Goal: Task Accomplishment & Management: Complete application form

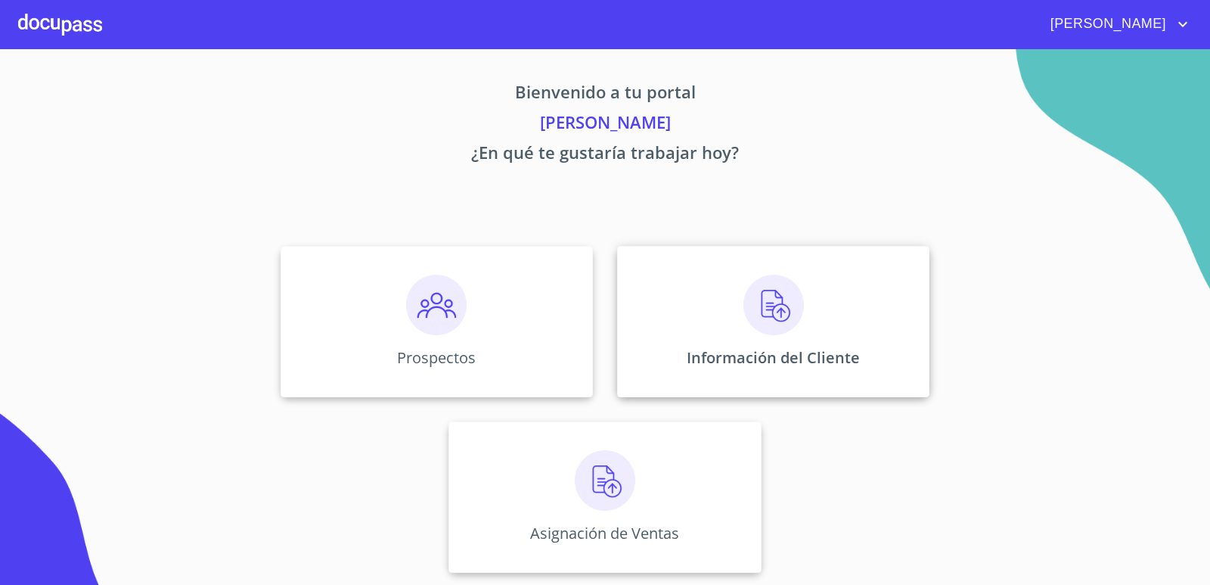
click at [678, 302] on div "Información del Cliente" at bounding box center [773, 321] width 312 height 151
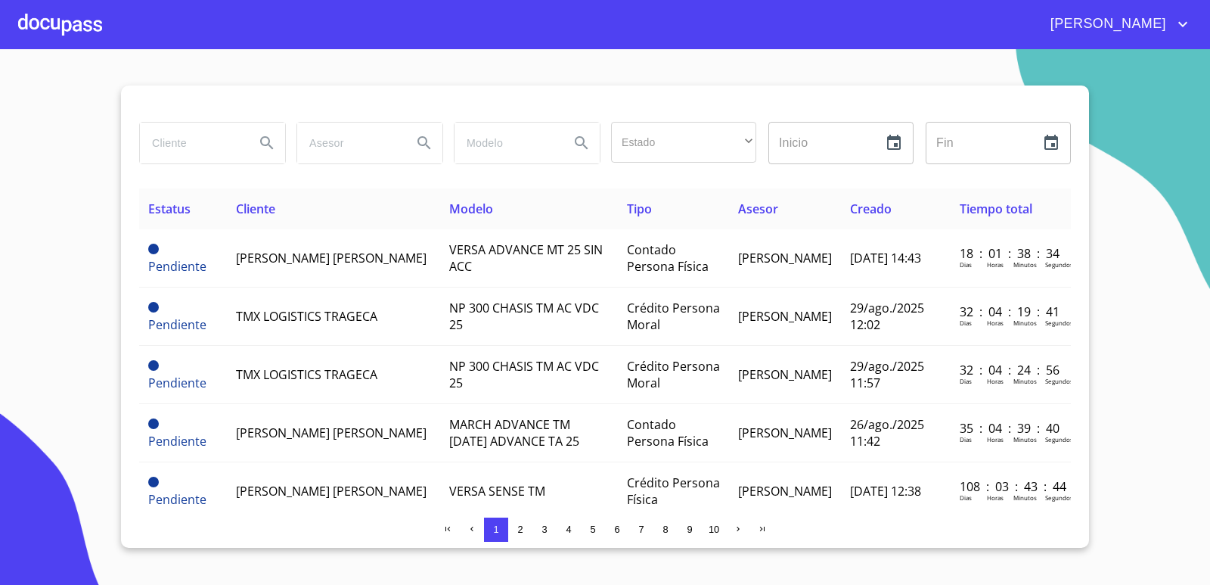
click at [178, 147] on input "search" at bounding box center [191, 143] width 103 height 41
type input "a"
type input "ARCELIA"
click at [267, 142] on icon "Search" at bounding box center [267, 143] width 18 height 18
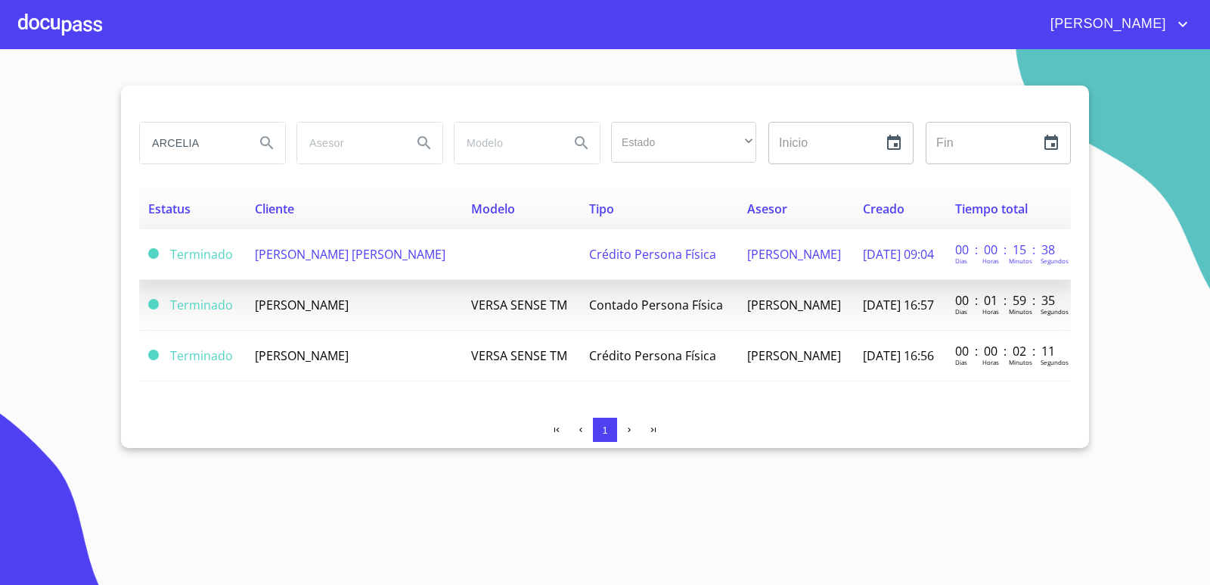
click at [307, 260] on span "[PERSON_NAME] [PERSON_NAME]" at bounding box center [350, 254] width 191 height 17
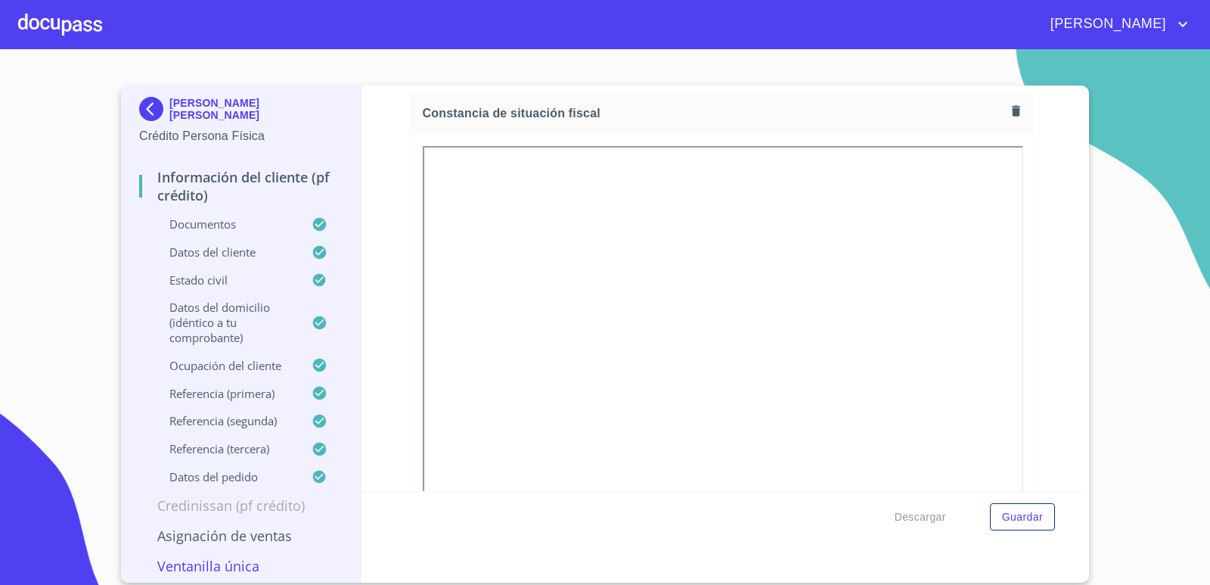
scroll to position [4235, 0]
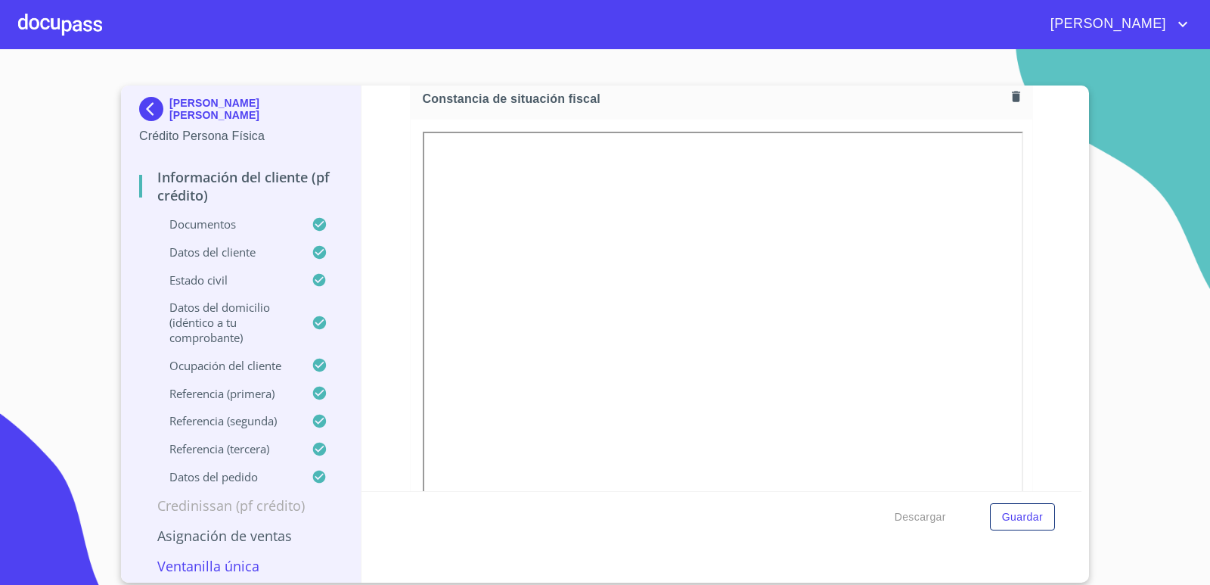
click at [1012, 100] on icon "button" at bounding box center [1016, 97] width 8 height 11
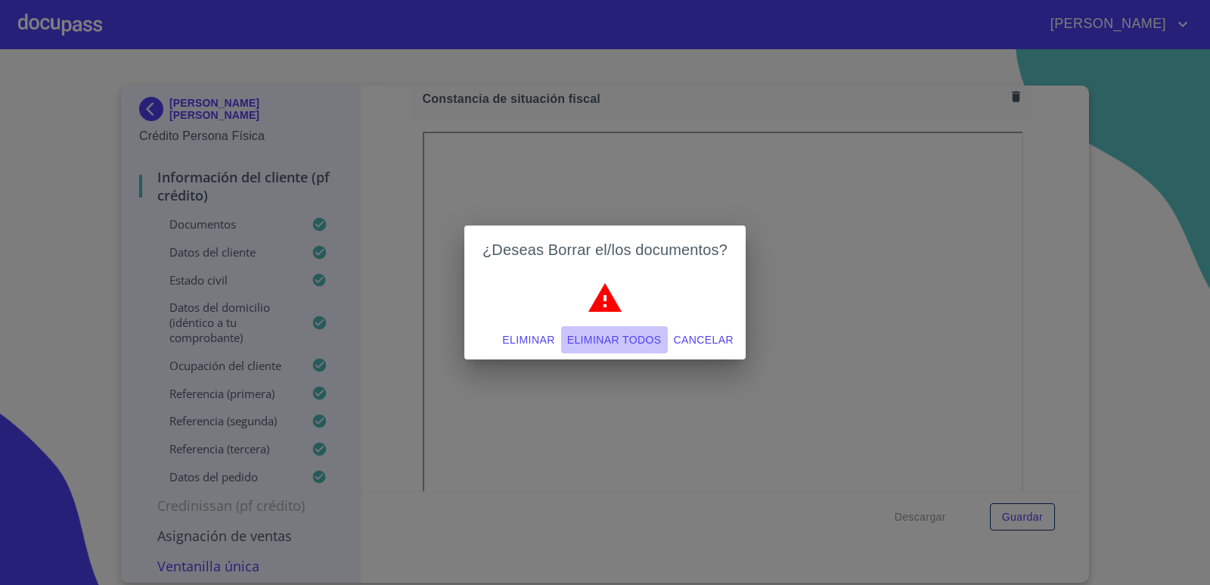
click at [629, 342] on span "Eliminar todos" at bounding box center [614, 339] width 95 height 19
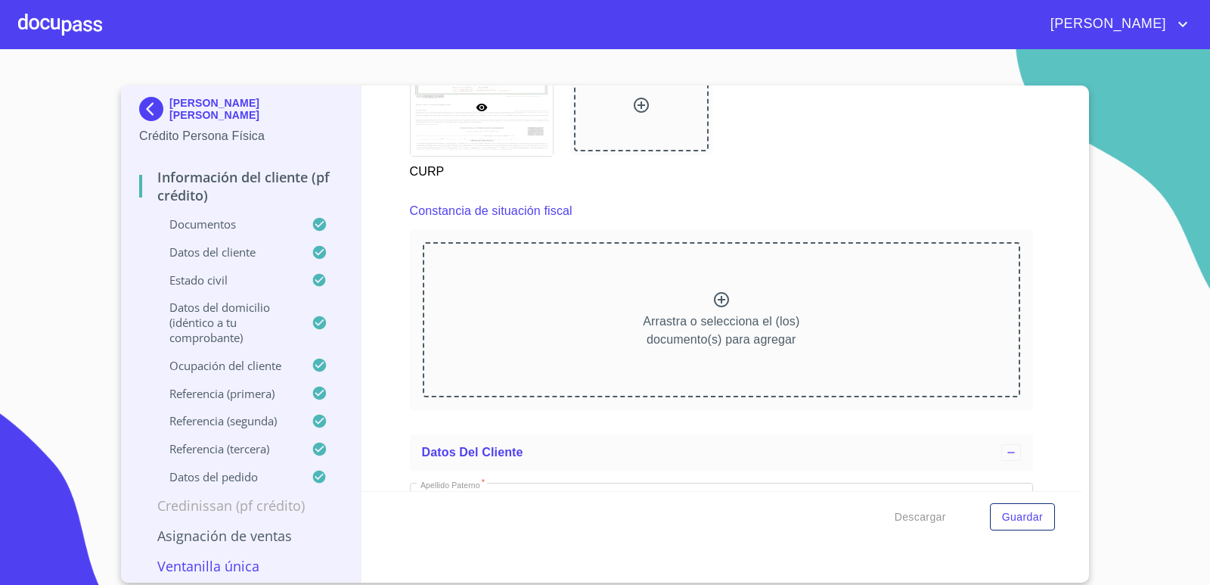
scroll to position [4008, 0]
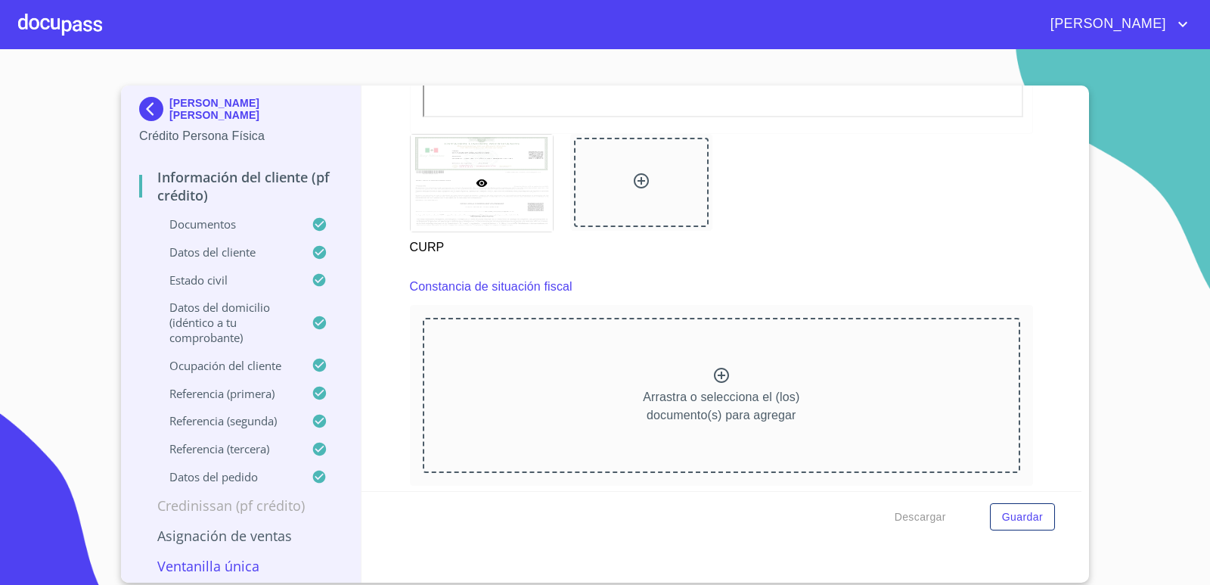
click at [830, 219] on div "CURP" at bounding box center [722, 195] width 642 height 141
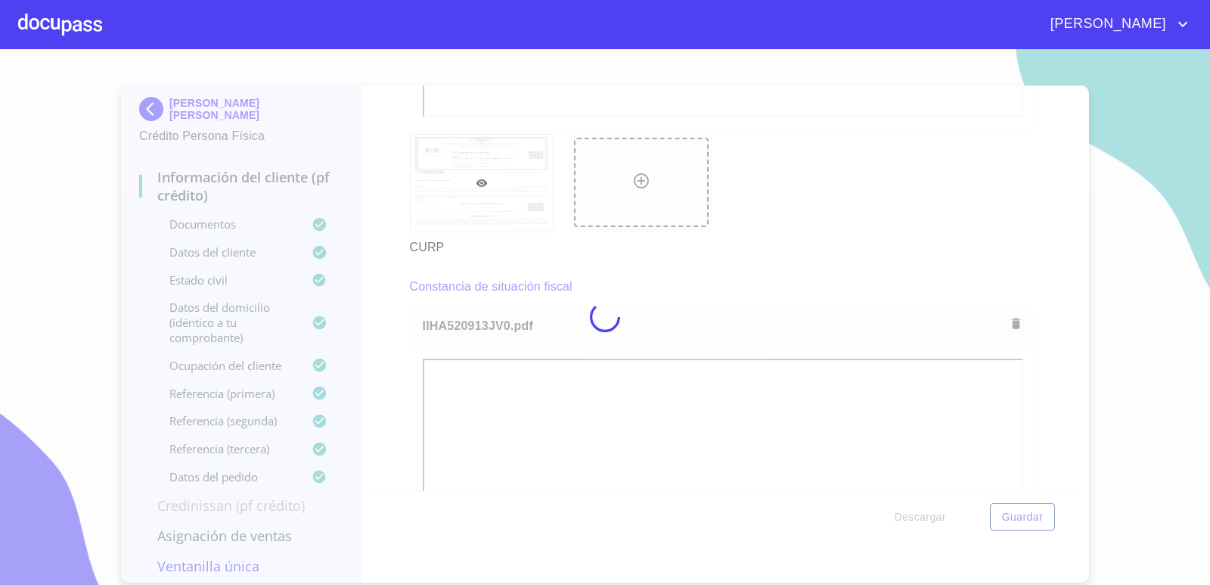
click at [817, 245] on div at bounding box center [605, 316] width 1210 height 535
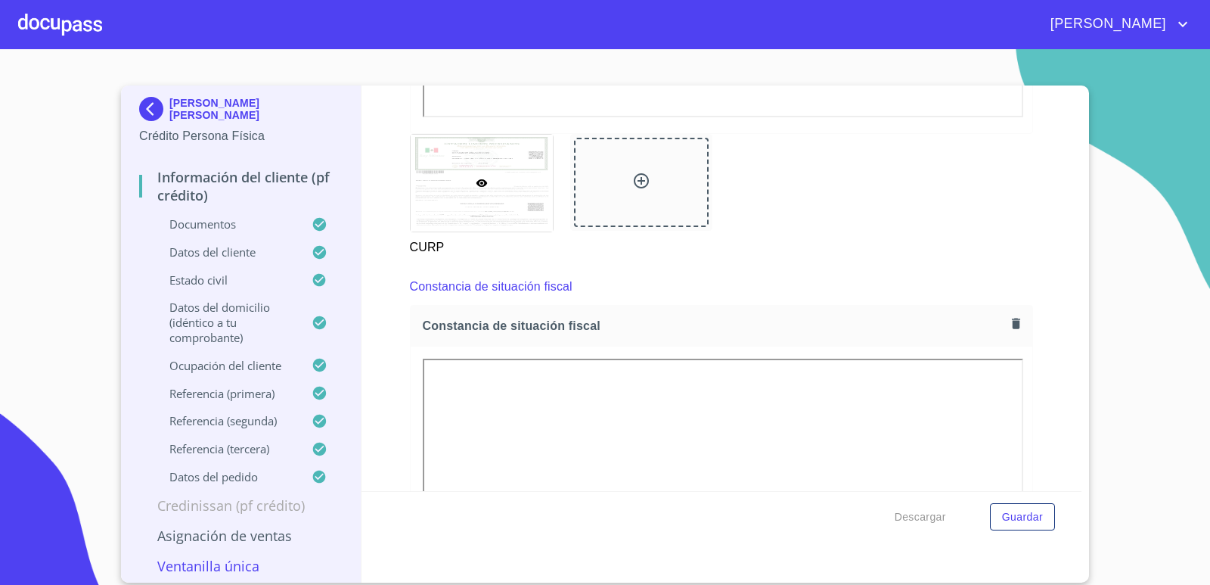
click at [76, 26] on div at bounding box center [60, 24] width 84 height 48
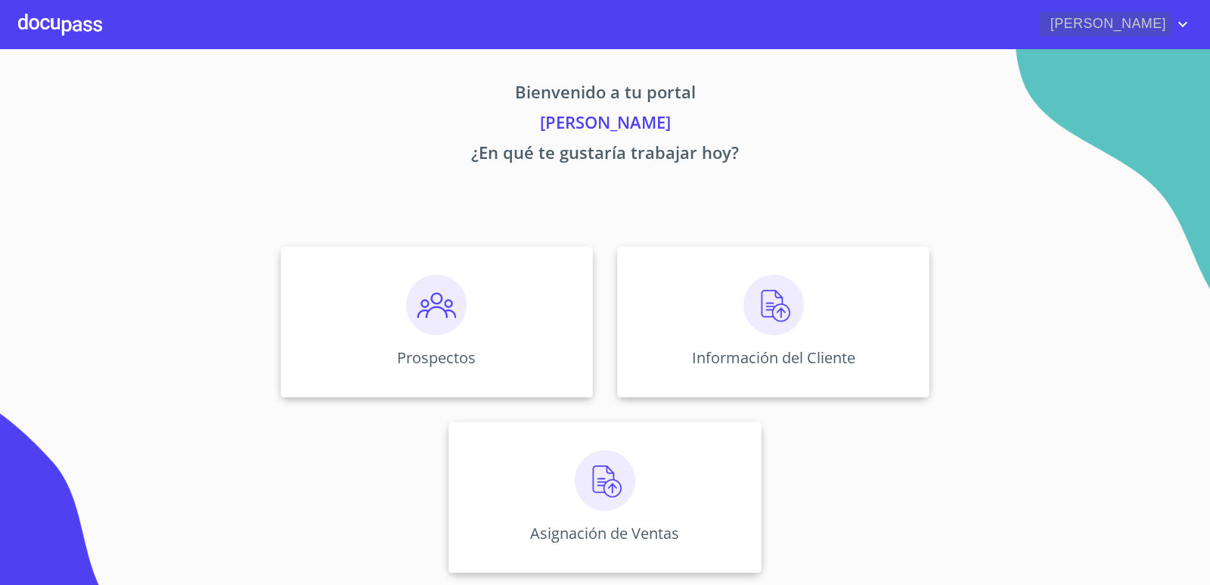
click at [1184, 24] on icon "account of current user" at bounding box center [1183, 24] width 18 height 18
drag, startPoint x: 1147, startPoint y: 36, endPoint x: 1163, endPoint y: 29, distance: 17.6
click at [1151, 33] on li "Salir" at bounding box center [1167, 31] width 49 height 27
